Goal: Task Accomplishment & Management: Manage account settings

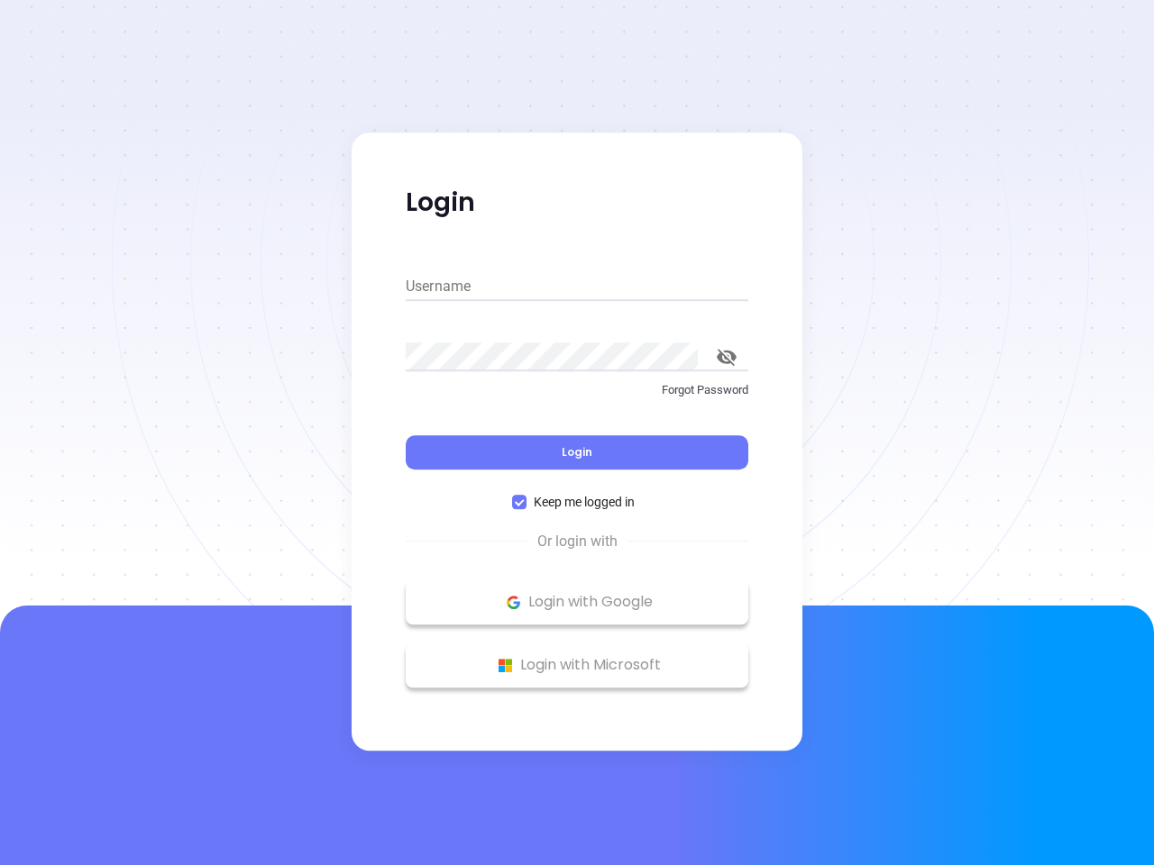
click at [577, 433] on div "Login" at bounding box center [577, 442] width 343 height 56
click at [577, 287] on input "Username" at bounding box center [577, 286] width 343 height 29
click at [726, 357] on icon "toggle password visibility" at bounding box center [727, 357] width 20 height 17
click at [577, 452] on span "Login" at bounding box center [577, 451] width 31 height 15
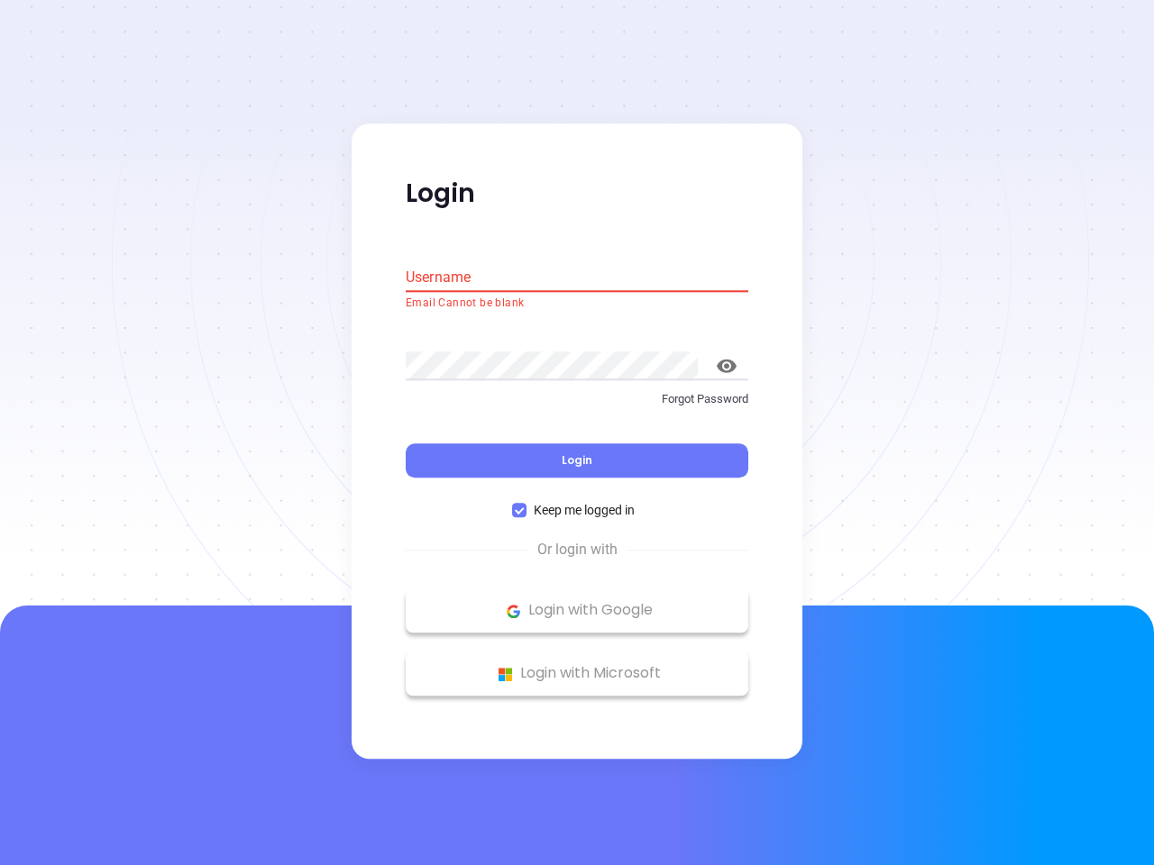
click at [577, 502] on span "Keep me logged in" at bounding box center [583, 511] width 115 height 20
click at [526, 504] on input "Keep me logged in" at bounding box center [519, 511] width 14 height 14
checkbox input "false"
click at [577, 602] on p "Login with Google" at bounding box center [577, 611] width 324 height 27
click at [577, 665] on p "Login with Microsoft" at bounding box center [577, 674] width 324 height 27
